Goal: Task Accomplishment & Management: Manage account settings

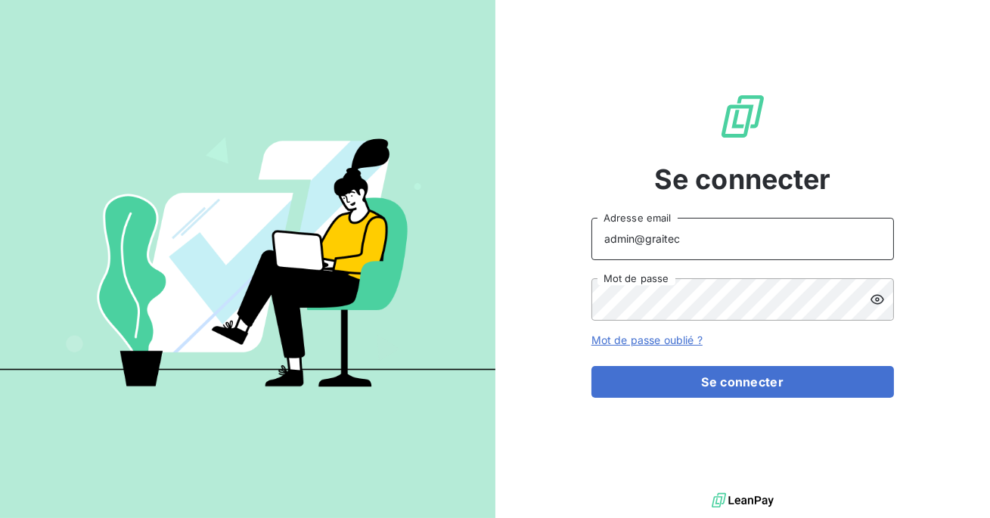
click at [691, 234] on input "admin@graitec" at bounding box center [743, 239] width 303 height 42
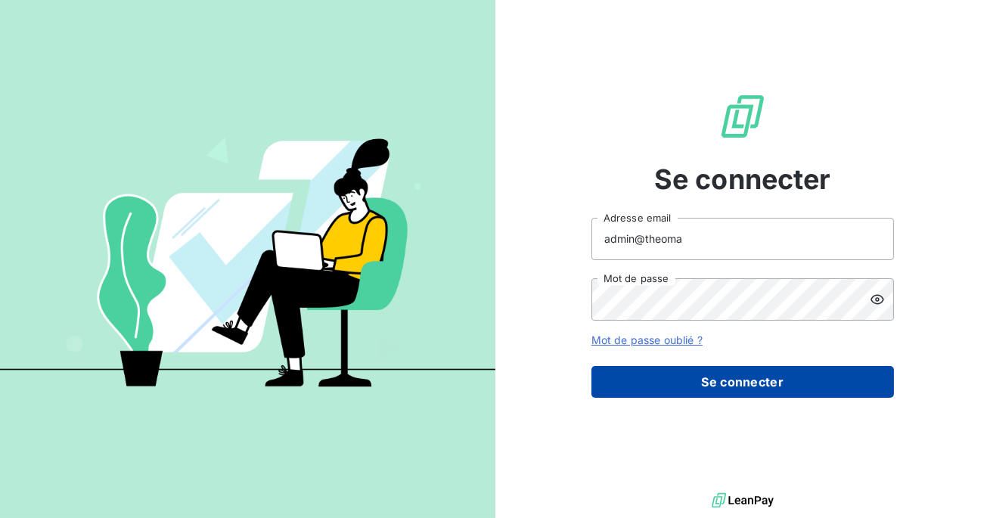
type input "admin@theoma"
click at [711, 382] on button "Se connecter" at bounding box center [743, 382] width 303 height 32
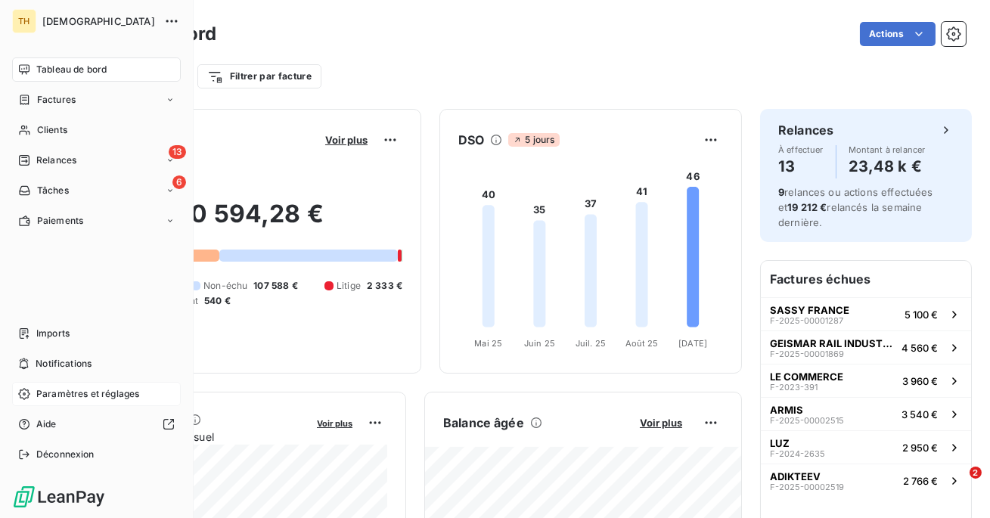
click at [60, 393] on span "Paramètres et réglages" at bounding box center [87, 394] width 103 height 14
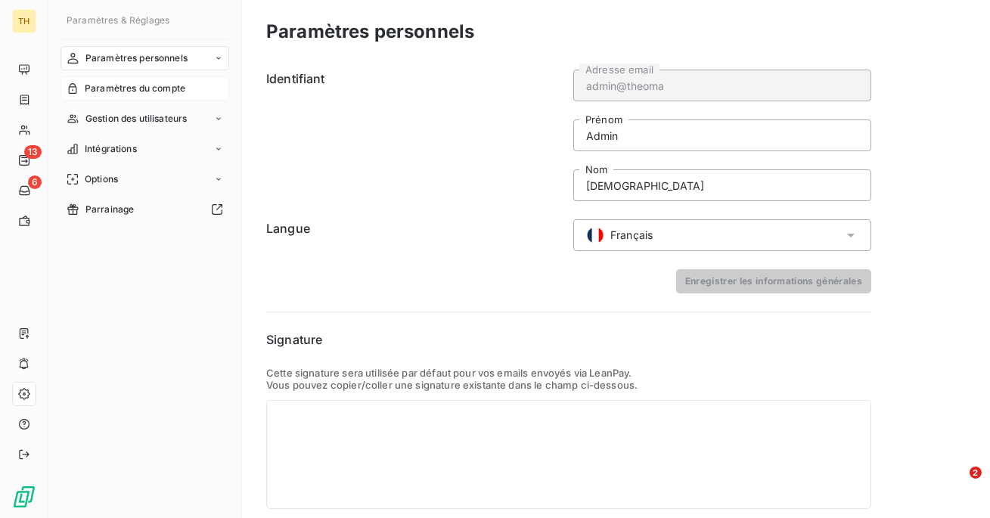
click at [153, 76] on div "Paramètres du compte" at bounding box center [145, 88] width 169 height 24
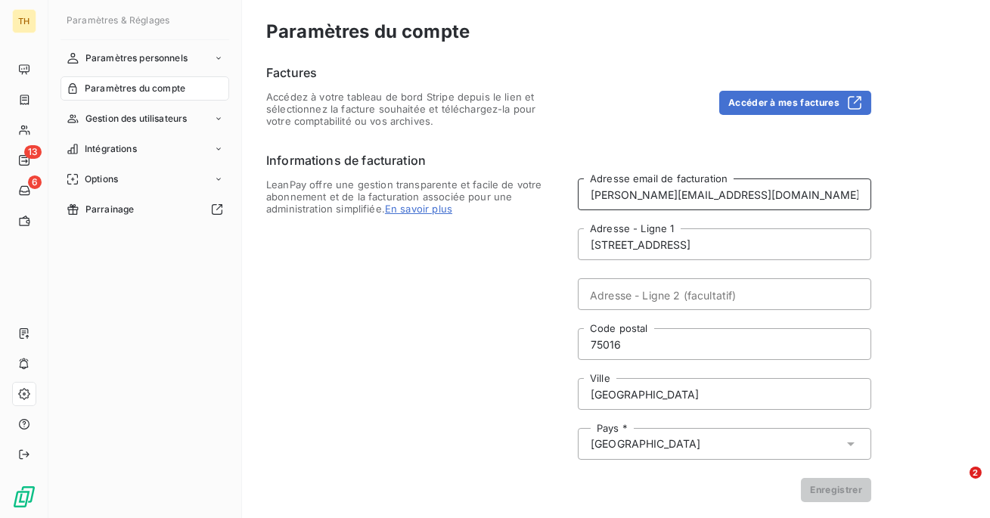
drag, startPoint x: 688, startPoint y: 194, endPoint x: 576, endPoint y: 192, distance: 112.0
click at [576, 192] on div "LeanPay offre une gestion transparente et facile de votre abonnement et de la f…" at bounding box center [568, 341] width 605 height 324
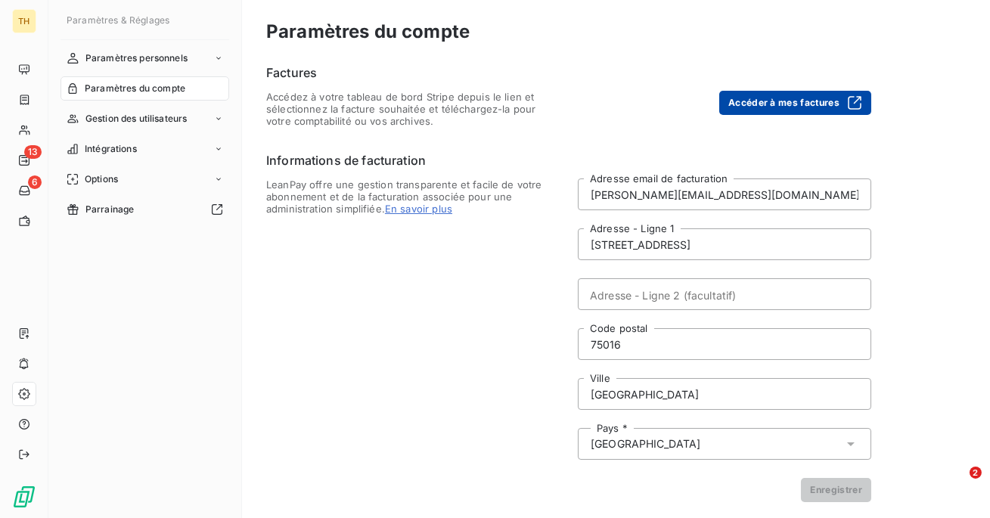
click at [741, 113] on button "Accéder à mes factures" at bounding box center [795, 103] width 152 height 24
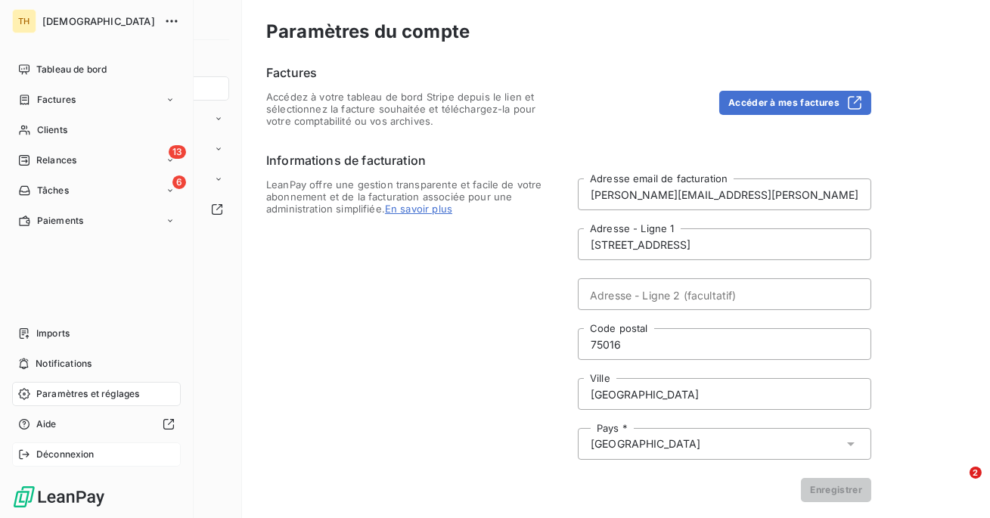
click at [75, 461] on div "Déconnexion" at bounding box center [96, 455] width 169 height 24
